Goal: Find contact information: Obtain details needed to contact an individual or organization

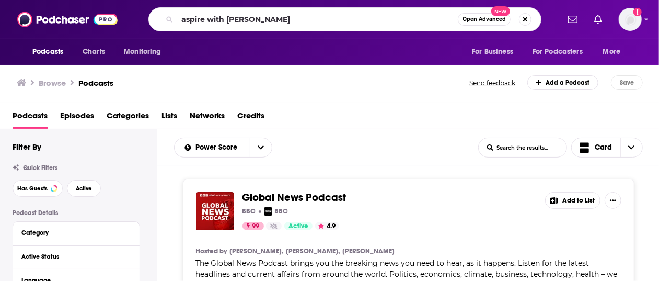
type input "aspire with [PERSON_NAME]"
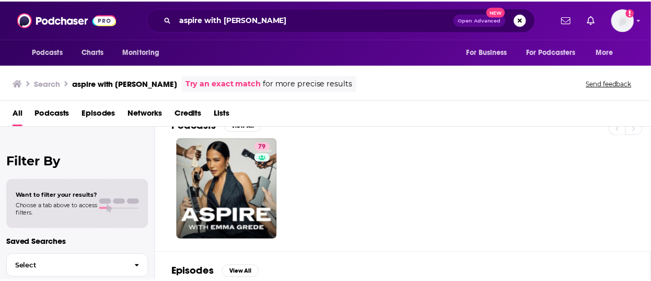
scroll to position [21, 0]
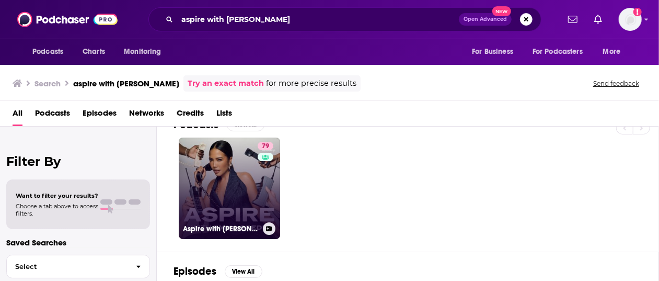
click at [248, 206] on link "79 Aspire with [PERSON_NAME]" at bounding box center [229, 187] width 101 height 101
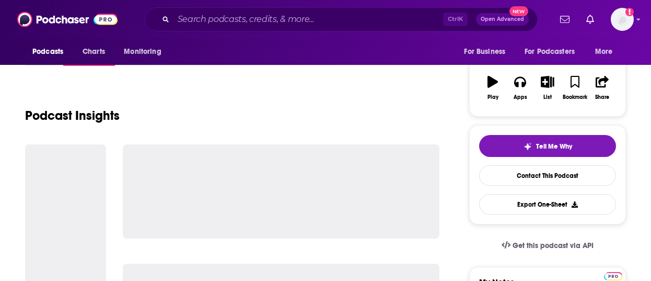
scroll to position [157, 0]
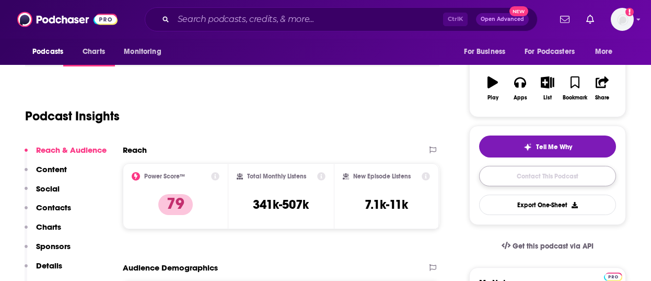
click at [523, 171] on link "Contact This Podcast" at bounding box center [547, 176] width 137 height 20
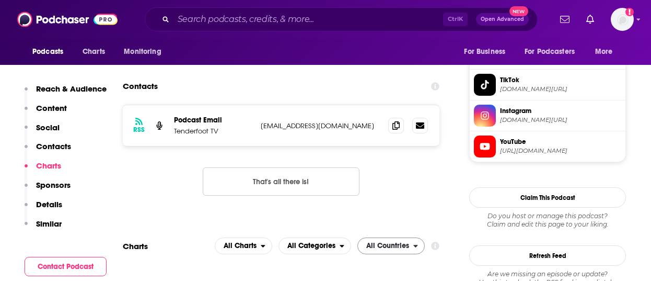
scroll to position [827, 0]
click at [415, 129] on link at bounding box center [420, 126] width 16 height 16
click at [388, 128] on span at bounding box center [396, 126] width 16 height 16
